Goal: Task Accomplishment & Management: Use online tool/utility

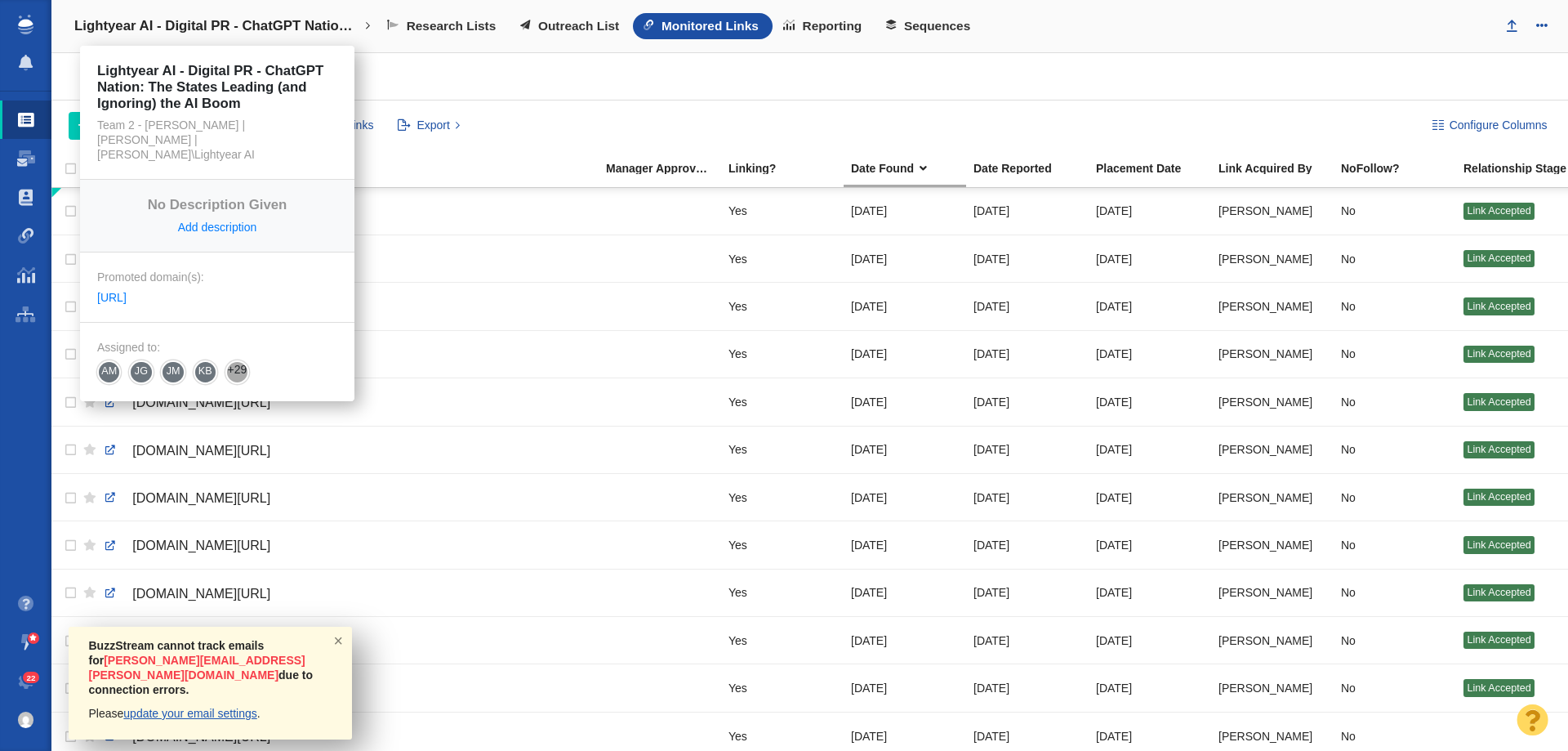
click at [169, 26] on h4 "Lightyear AI - Digital PR - ChatGPT Nation: The States Leading (and Ignoring) t…" at bounding box center [217, 25] width 286 height 17
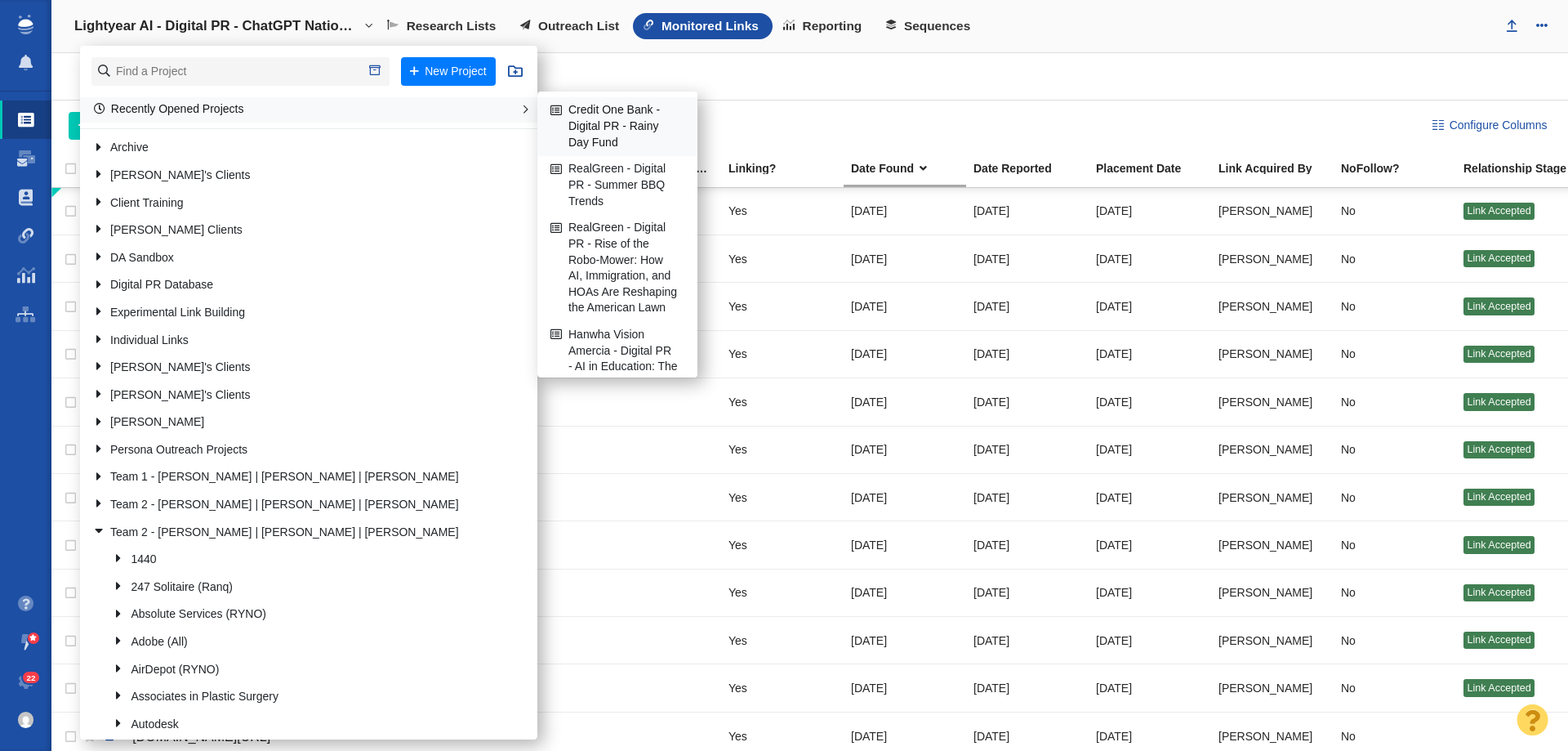
click at [593, 144] on link "Credit One Bank - Digital PR - Rainy Day Fund" at bounding box center [617, 127] width 142 height 57
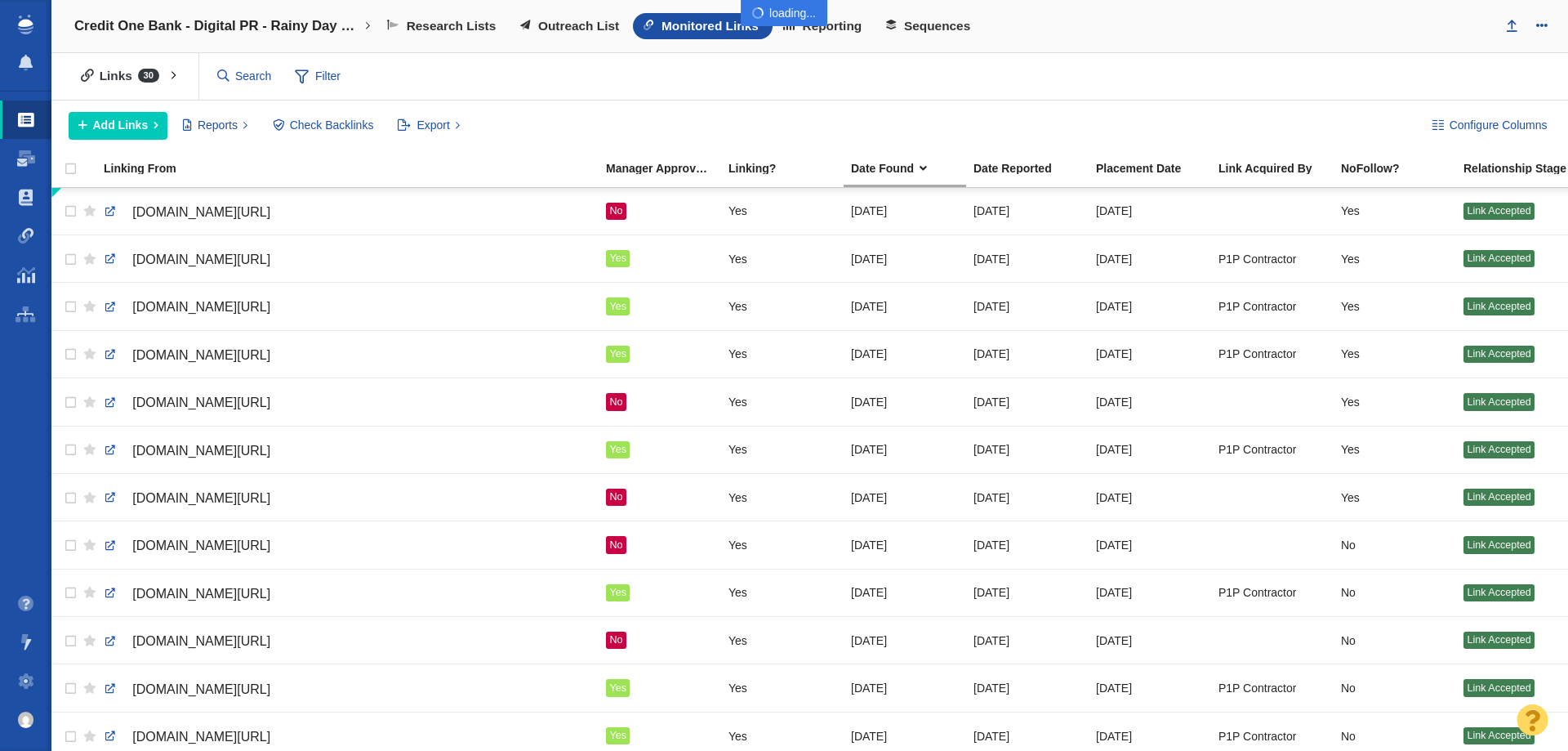
scroll to position [654, 0]
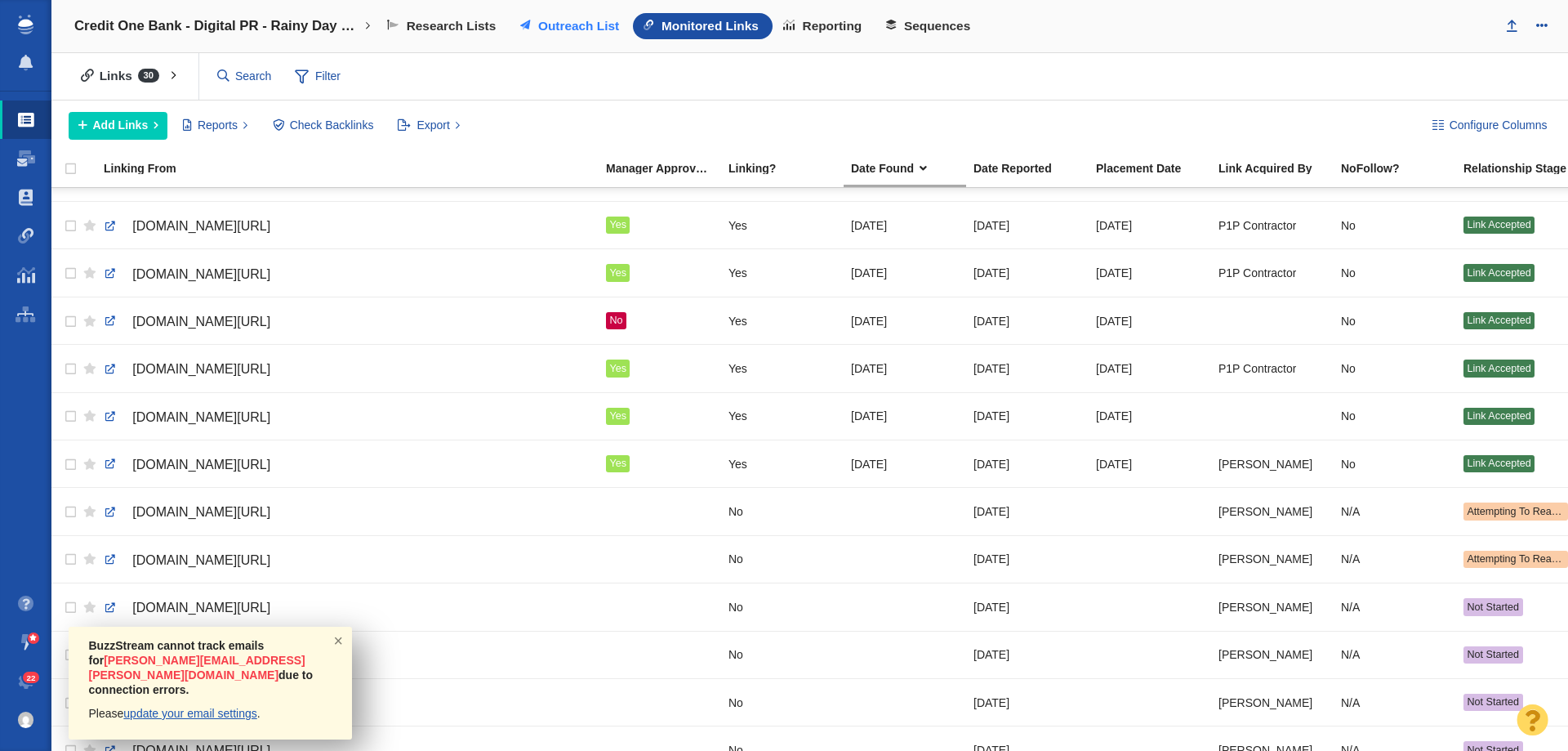
click at [589, 16] on link "Outreach List" at bounding box center [571, 25] width 124 height 26
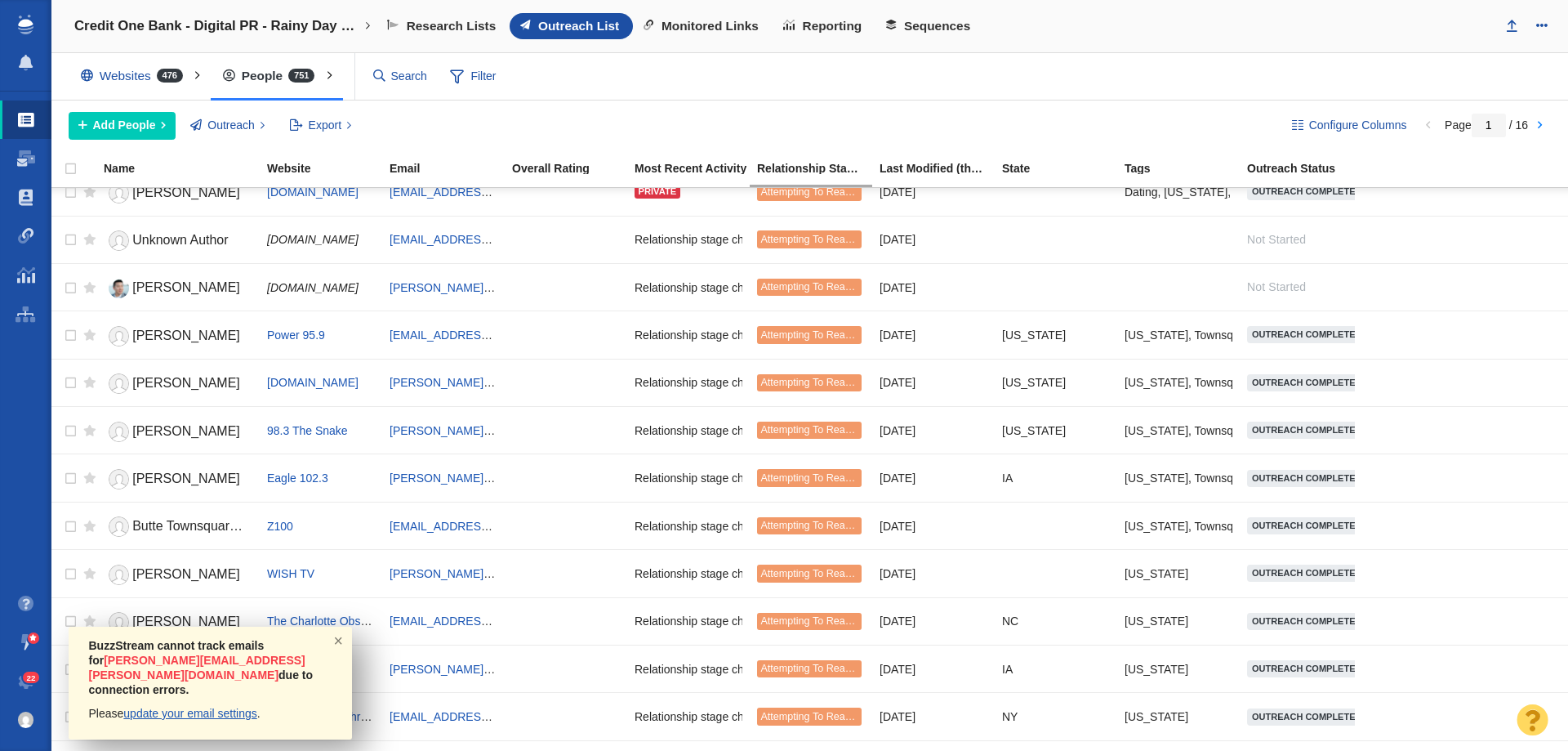
scroll to position [1553, 0]
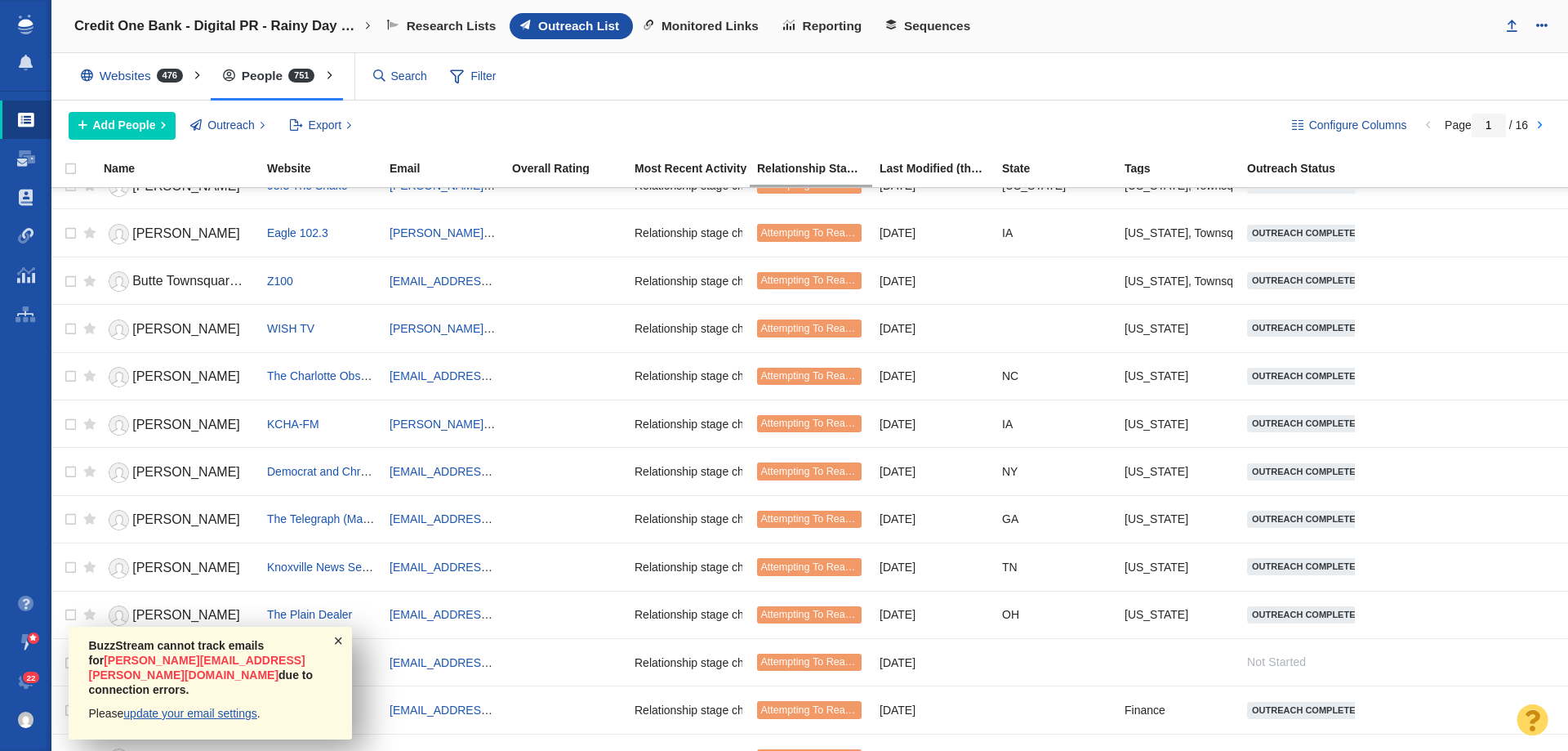
click at [337, 651] on span "×" at bounding box center [339, 639] width 26 height 26
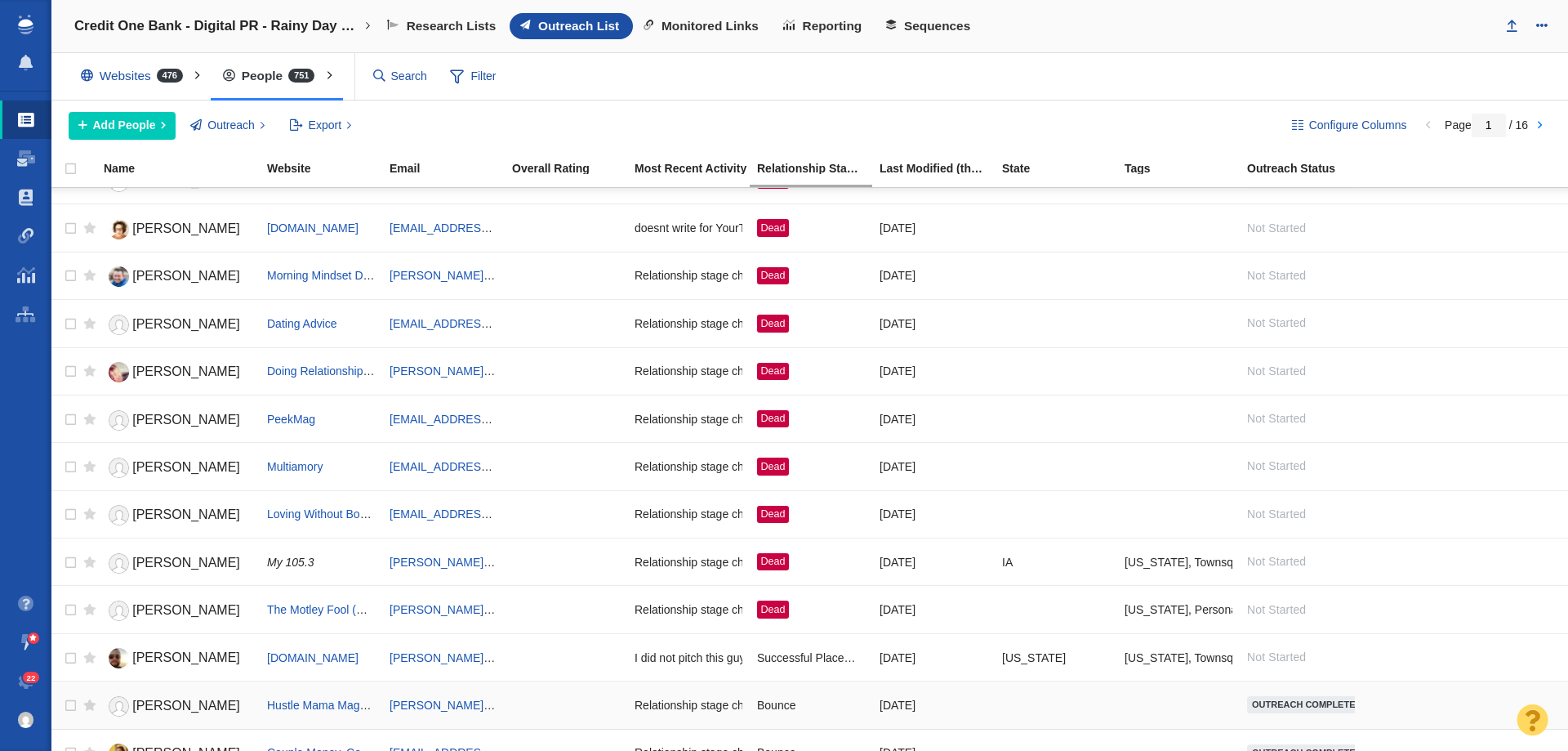
scroll to position [0, 0]
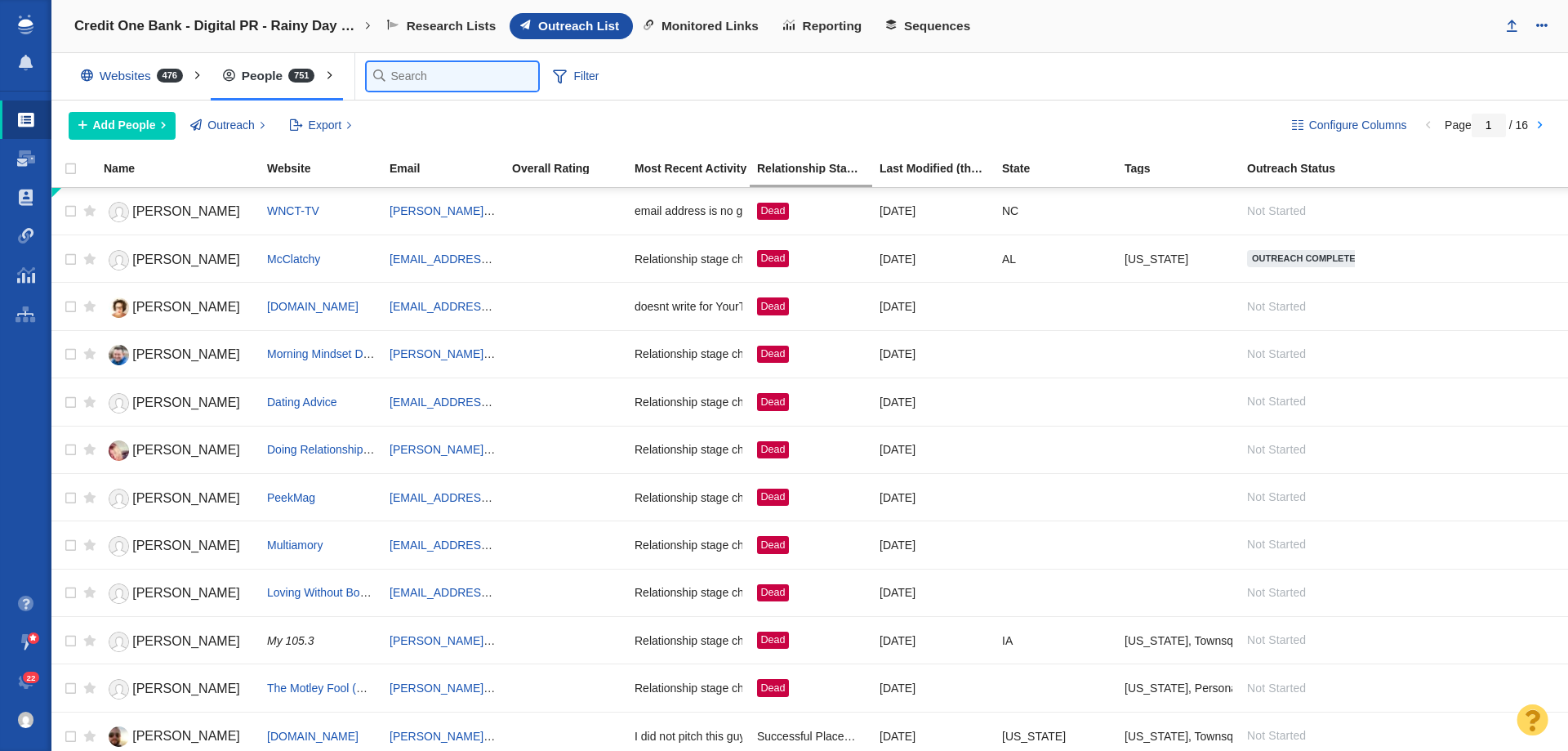
click at [420, 64] on input "text" at bounding box center [453, 76] width 171 height 28
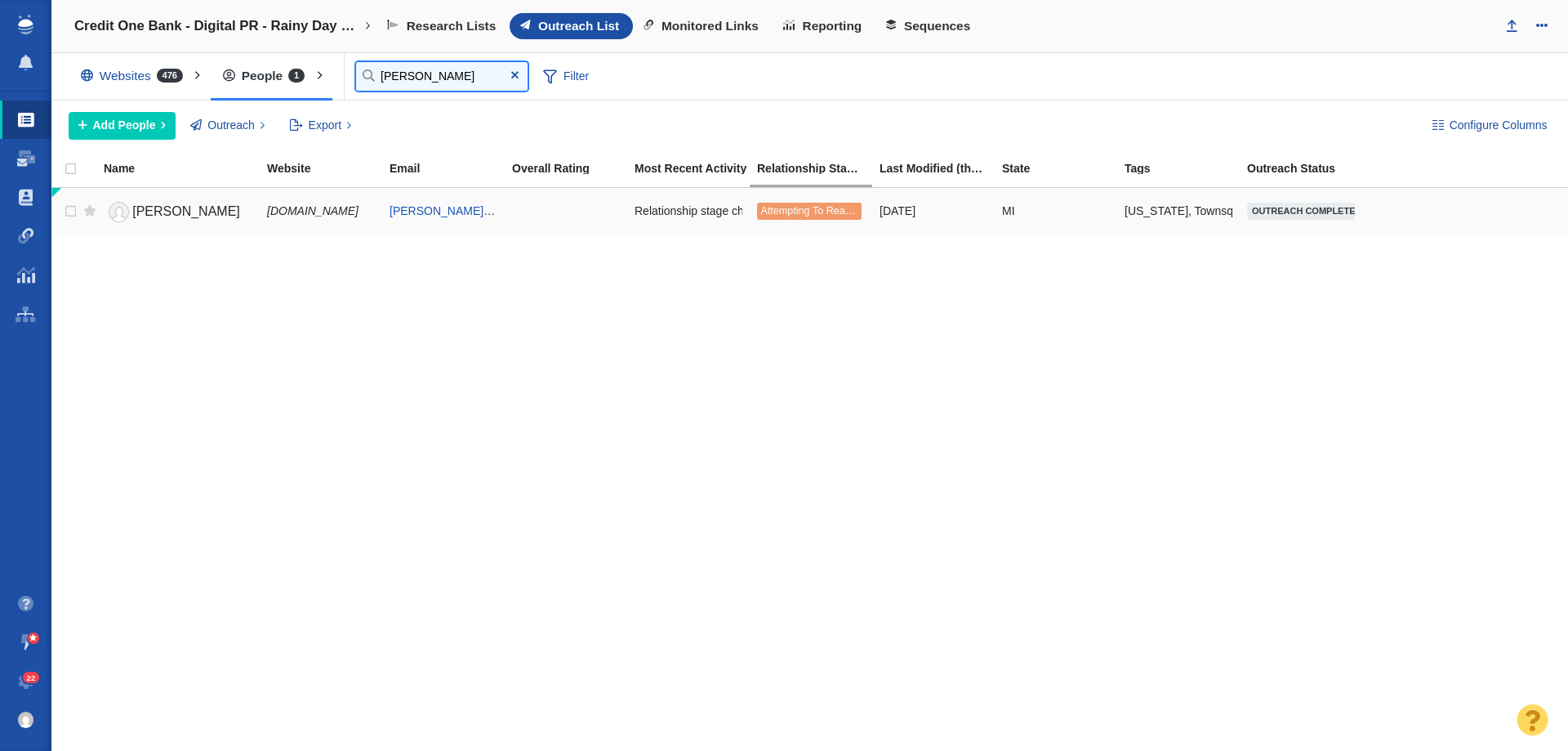
type input "[PERSON_NAME]"
click at [171, 215] on span "[PERSON_NAME]" at bounding box center [186, 211] width 108 height 14
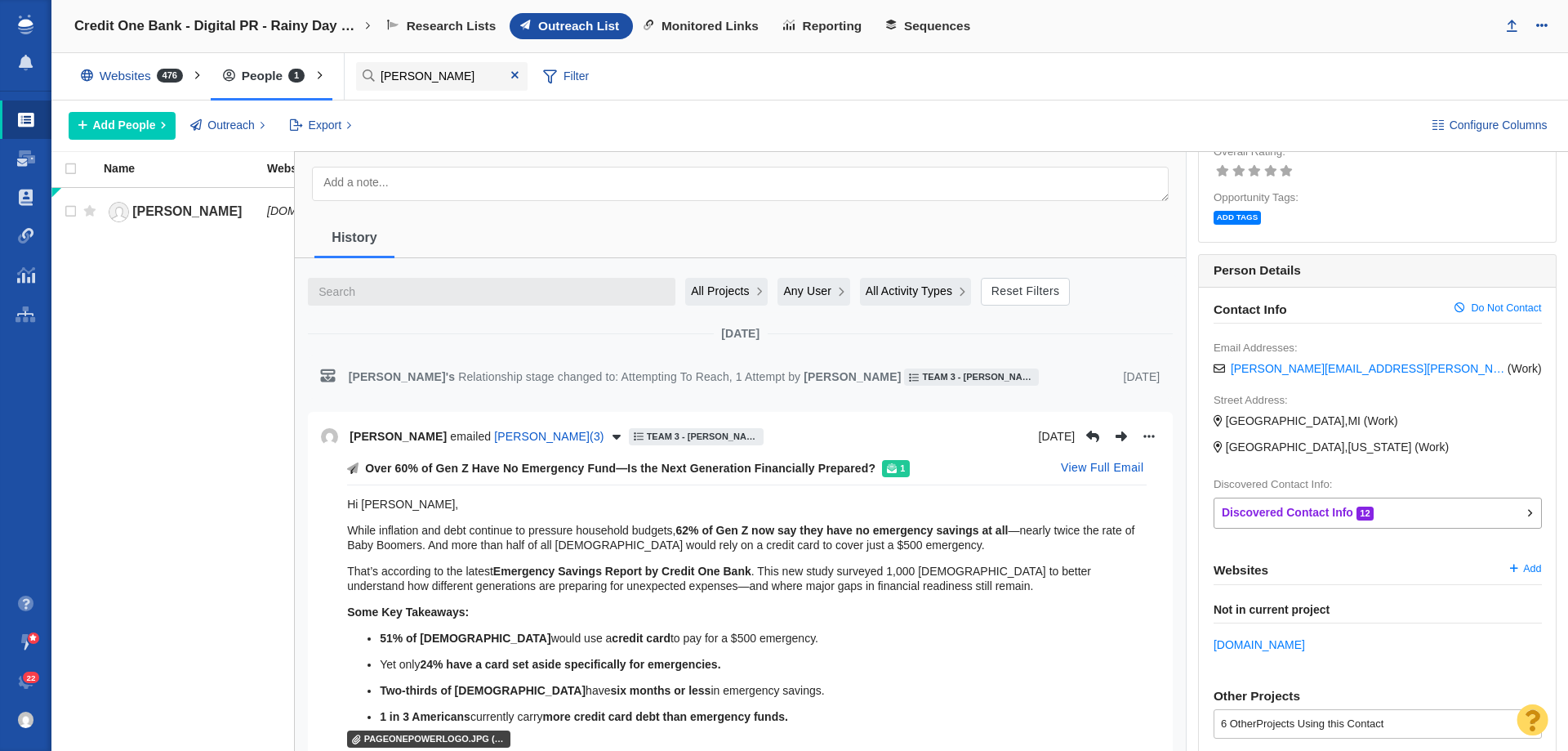
scroll to position [164, 0]
